Goal: Information Seeking & Learning: Check status

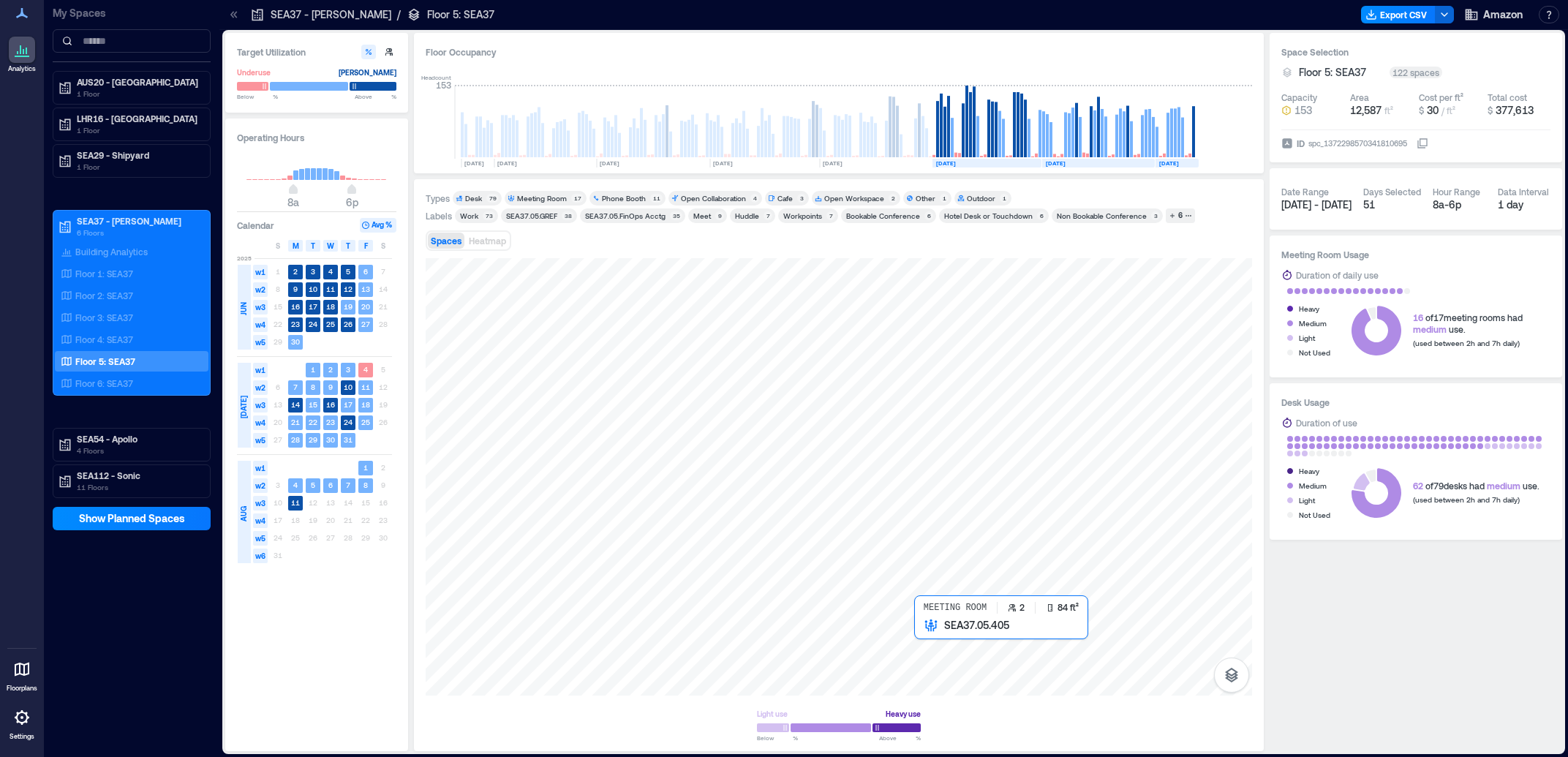
click at [933, 631] on div at bounding box center [838, 477] width 826 height 437
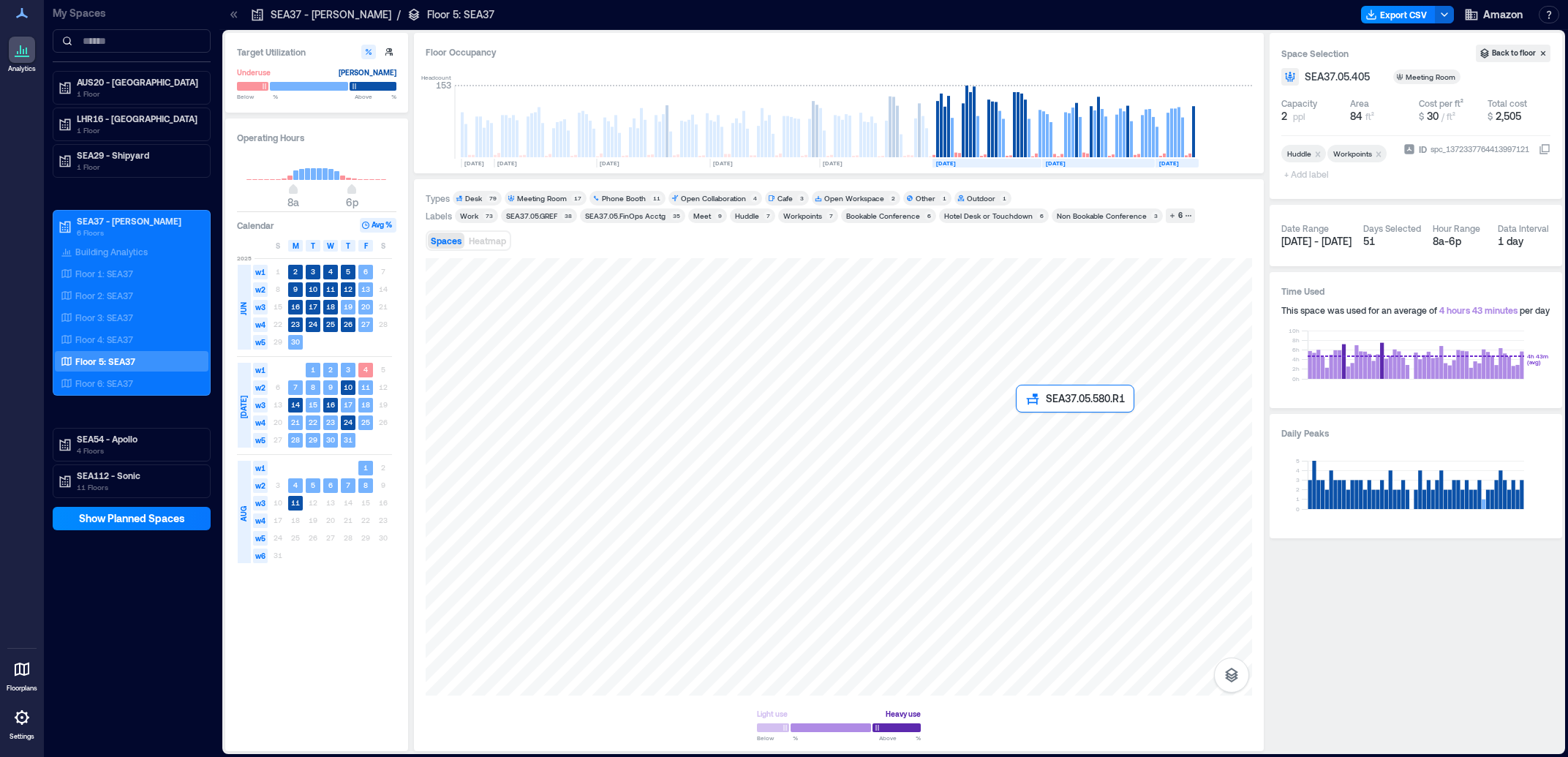
click at [1031, 428] on div at bounding box center [838, 477] width 826 height 437
